Goal: Find specific page/section: Find specific page/section

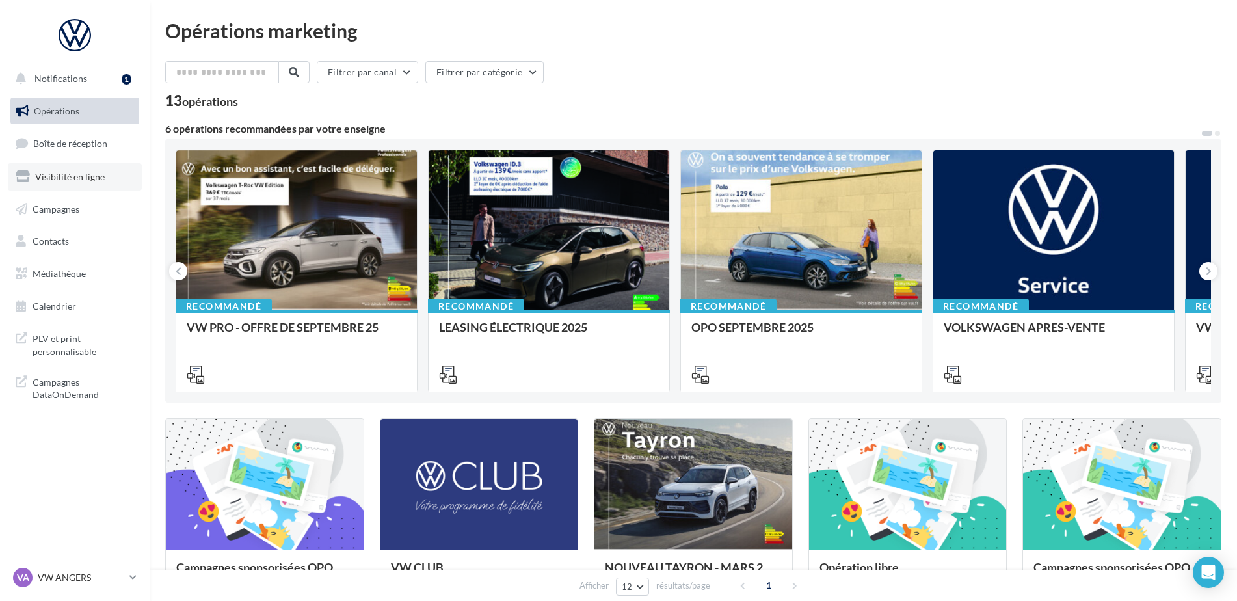
click at [57, 181] on span "Visibilité en ligne" at bounding box center [70, 176] width 70 height 11
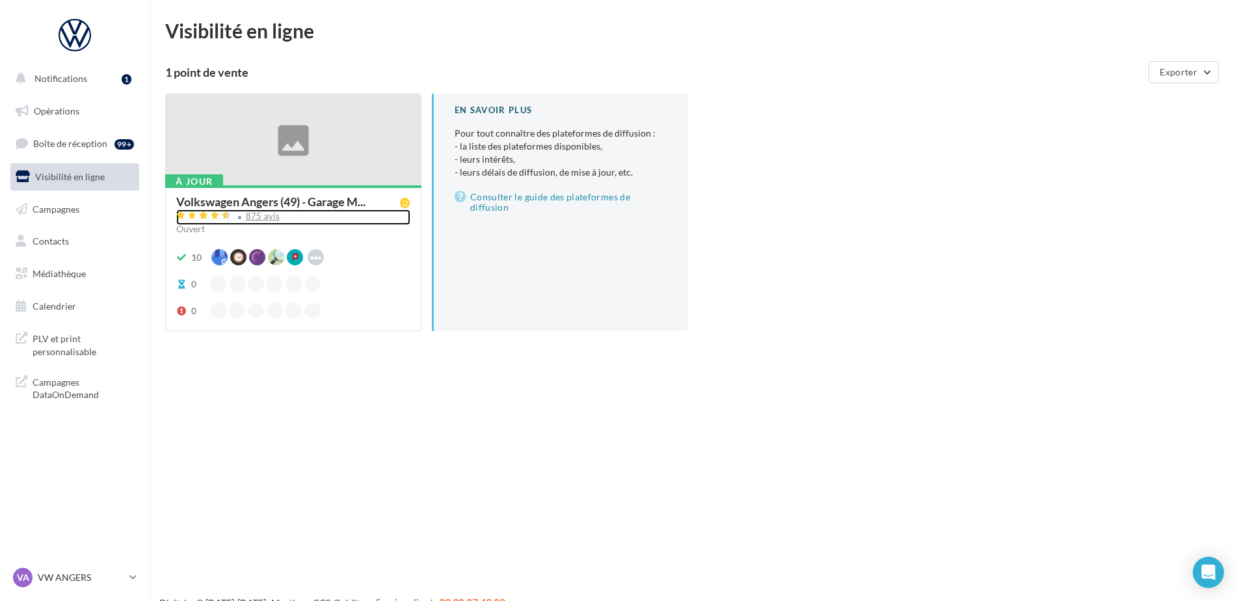
click at [260, 218] on div "875 avis" at bounding box center [263, 216] width 34 height 8
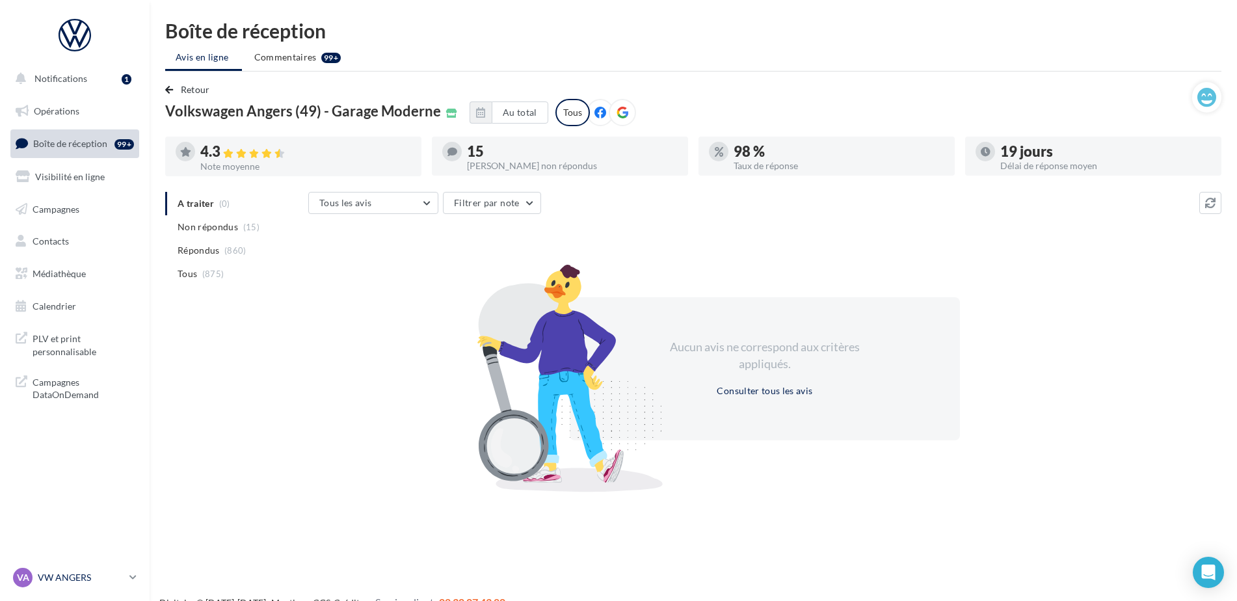
click at [62, 566] on link "VA VW ANGERS vw-ang-tar" at bounding box center [74, 577] width 129 height 25
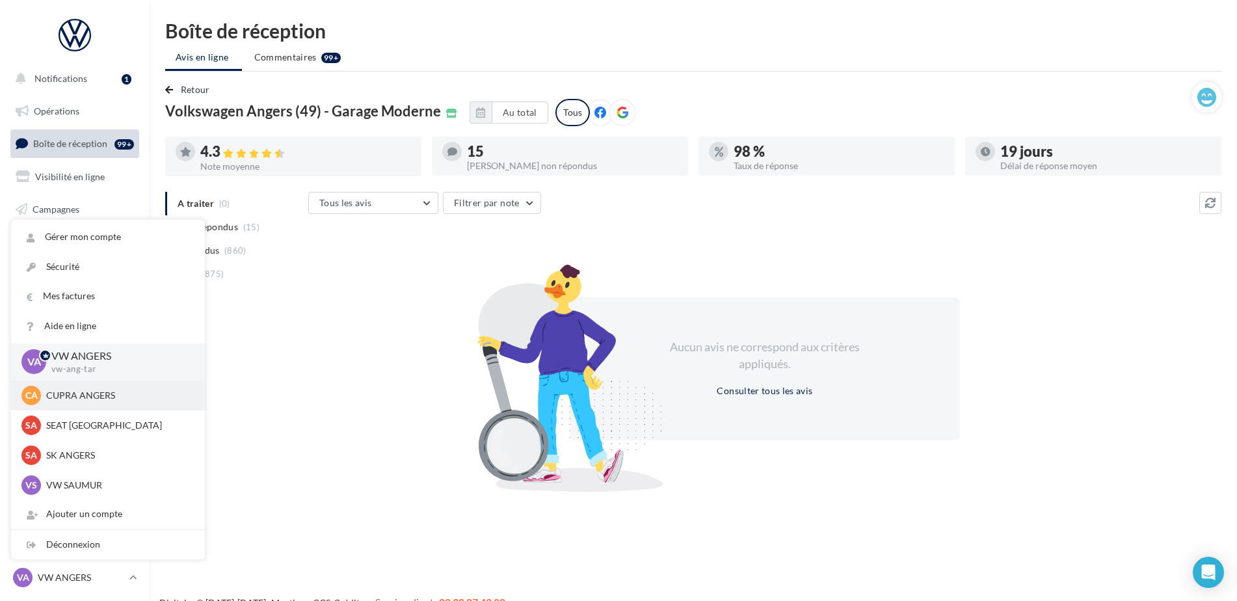
click at [103, 396] on p "CUPRA ANGERS" at bounding box center [117, 395] width 143 height 13
